Goal: Information Seeking & Learning: Compare options

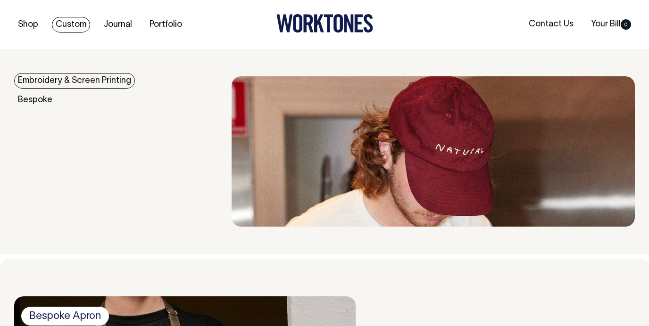
scroll to position [543, 0]
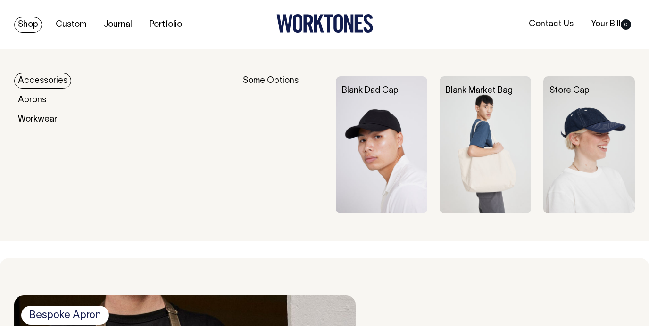
click at [28, 21] on link "Shop" at bounding box center [28, 25] width 28 height 16
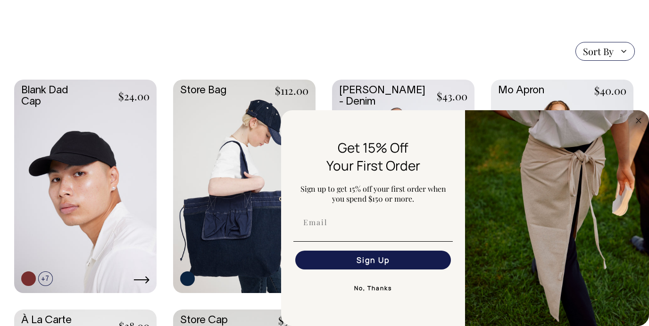
scroll to position [197, 0]
click at [379, 285] on button "No, Thanks" at bounding box center [372, 288] width 159 height 19
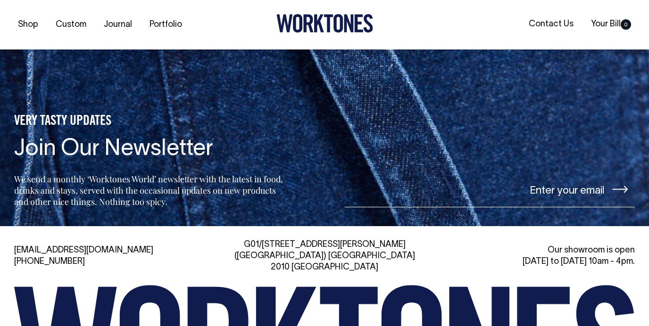
scroll to position [1885, 0]
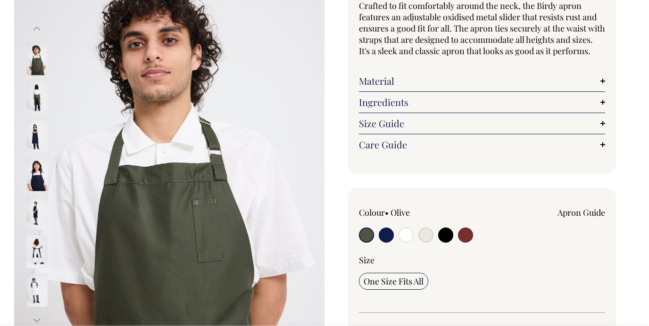
scroll to position [108, 0]
click at [386, 242] on input "radio" at bounding box center [386, 234] width 15 height 15
radio input "true"
select select "Dark Navy"
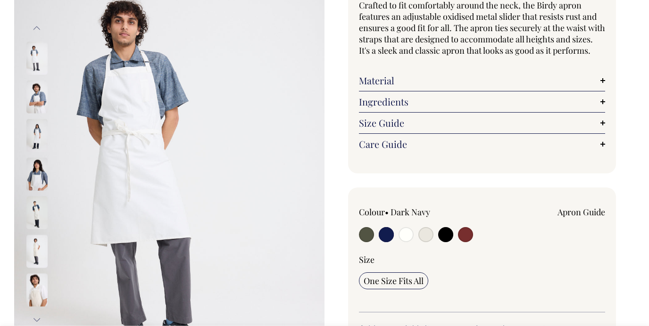
click at [381, 242] on input "radio" at bounding box center [386, 234] width 15 height 15
click at [366, 242] on input "radio" at bounding box center [366, 234] width 15 height 15
radio input "true"
select select "Olive"
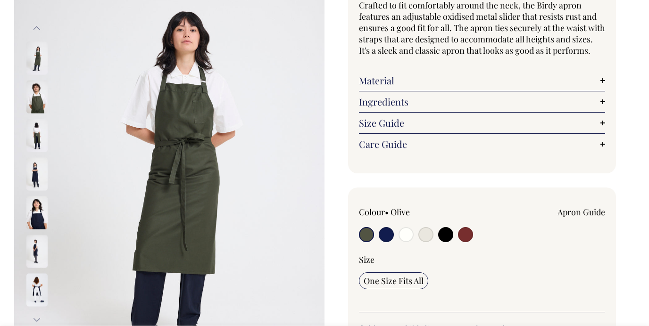
click at [444, 242] on input "radio" at bounding box center [445, 234] width 15 height 15
radio input "true"
select select "Black"
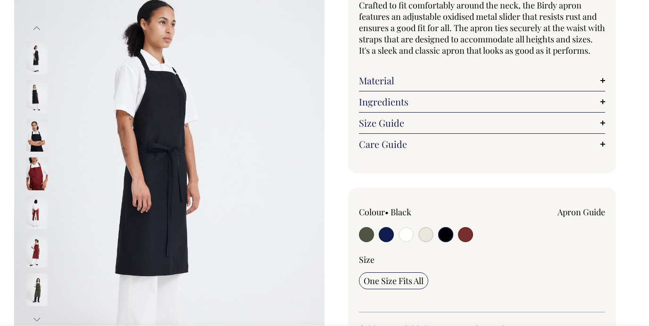
click at [466, 242] on input "radio" at bounding box center [465, 234] width 15 height 15
radio input "true"
select select "Burgundy"
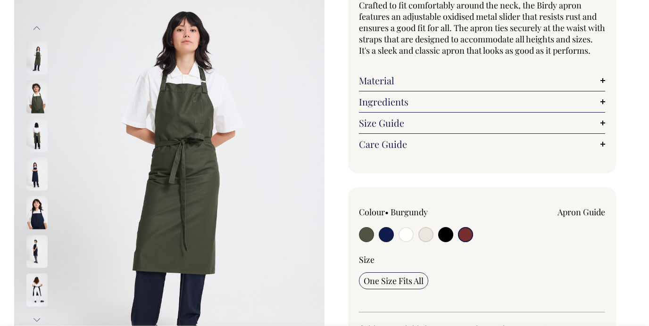
click at [389, 242] on input "radio" at bounding box center [386, 234] width 15 height 15
radio input "true"
select select "Dark Navy"
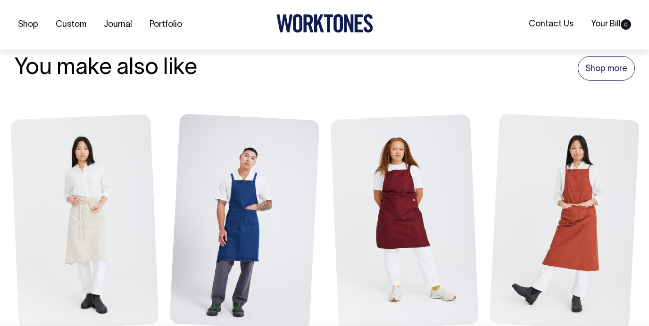
scroll to position [1084, 0]
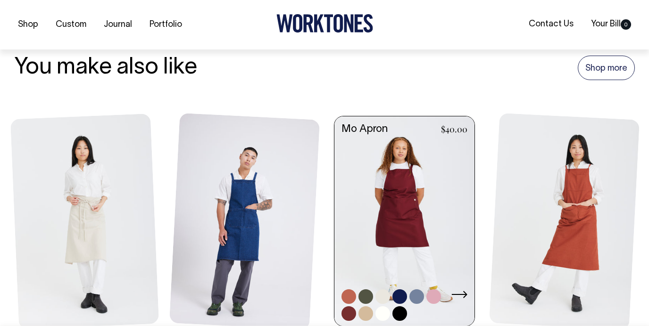
click at [394, 198] on link at bounding box center [404, 222] width 140 height 212
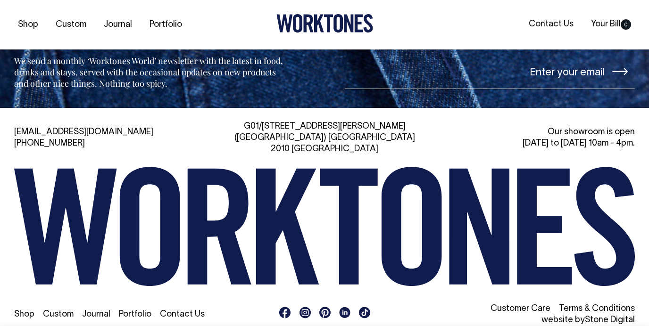
scroll to position [1581, 0]
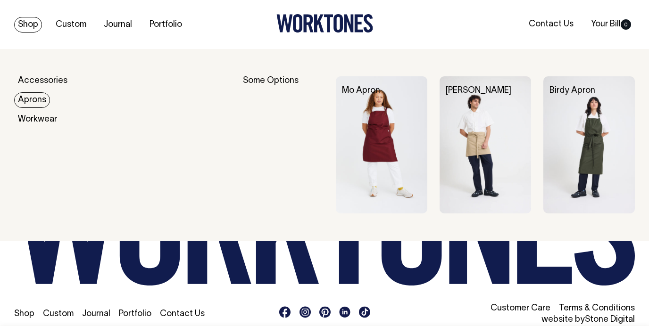
click at [38, 102] on link "Aprons" at bounding box center [32, 100] width 36 height 16
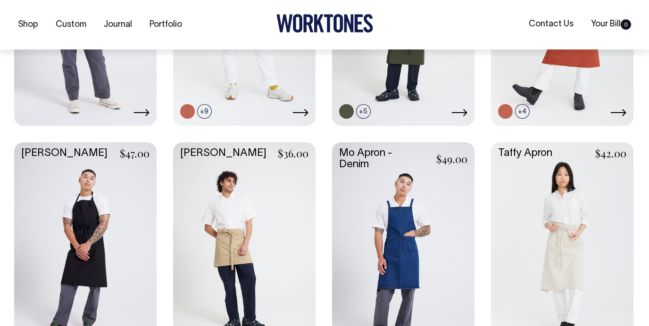
scroll to position [372, 0]
click at [106, 220] on link at bounding box center [85, 248] width 142 height 212
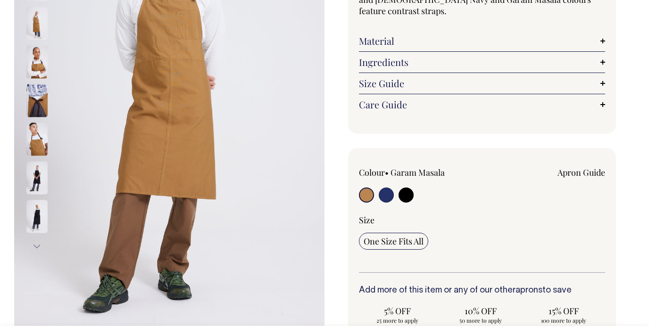
click at [384, 206] on div "Colour • Garam Masala" at bounding box center [482, 220] width 246 height 106
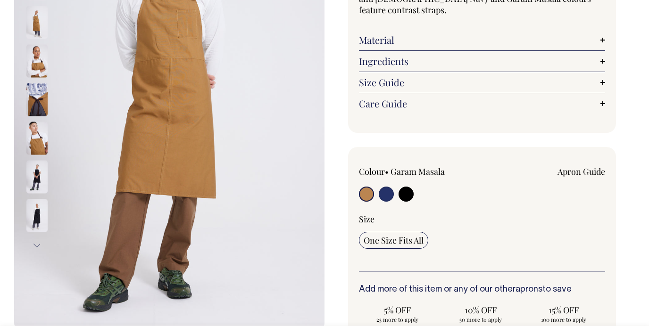
click at [386, 190] on input "radio" at bounding box center [386, 194] width 15 height 15
radio input "true"
select select "French Navy"
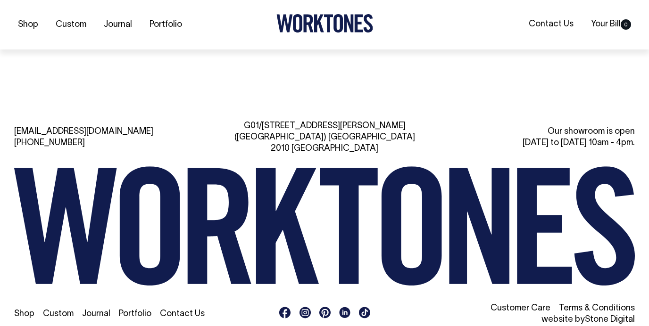
scroll to position [860, 0]
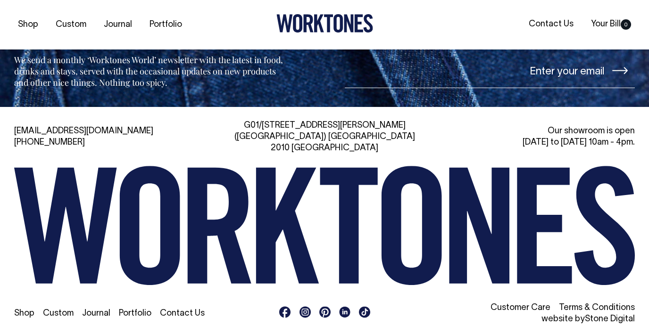
click at [306, 306] on rect at bounding box center [304, 311] width 11 height 11
